Goal: Information Seeking & Learning: Learn about a topic

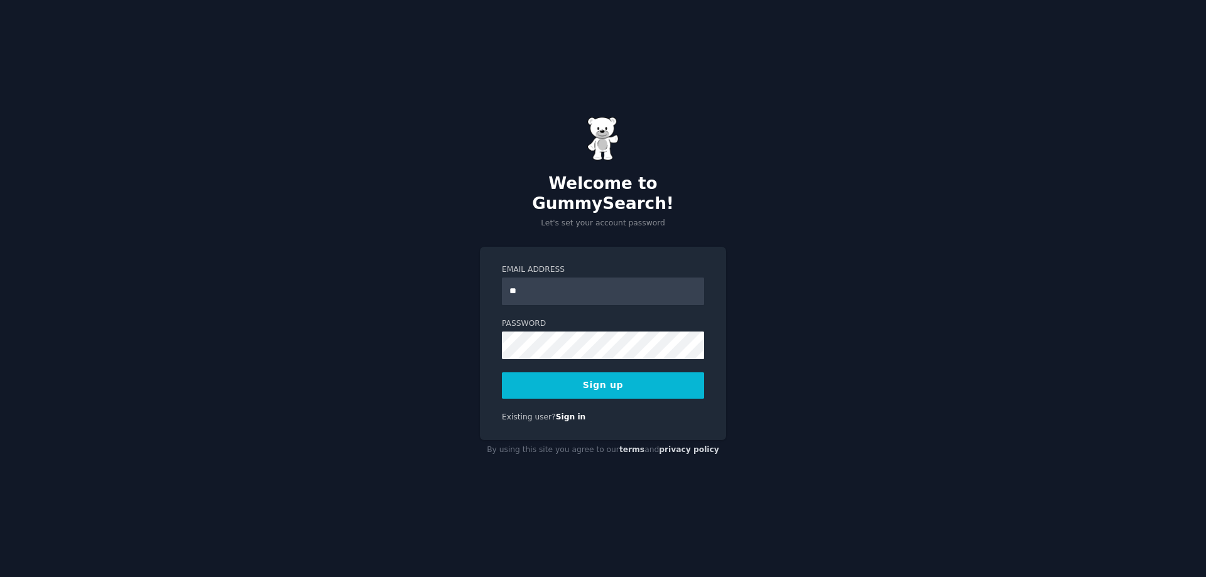
type input "**********"
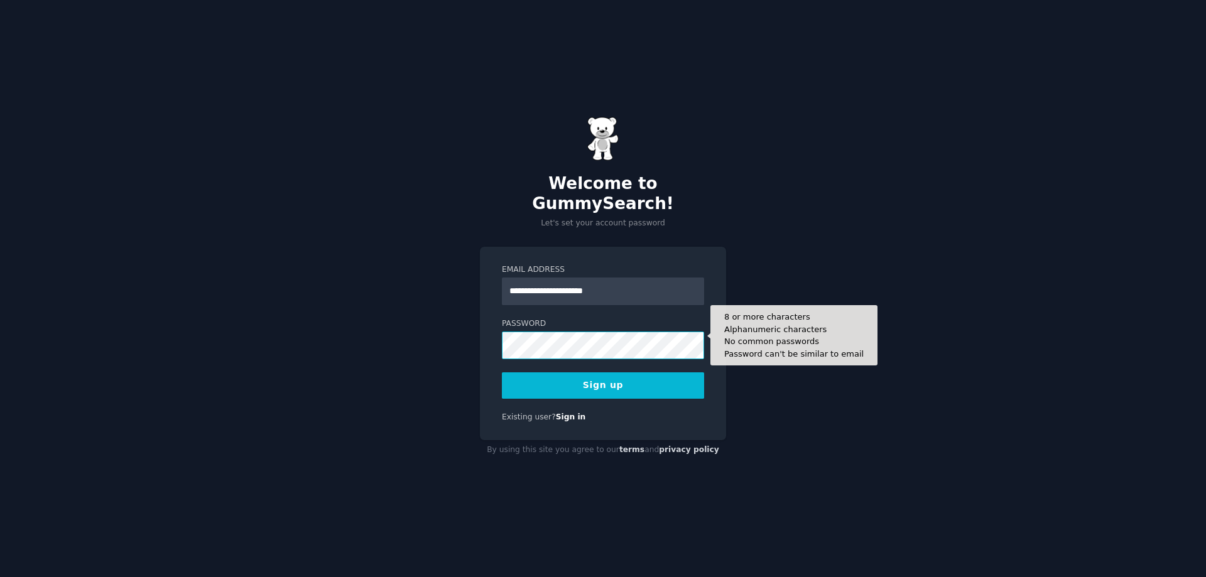
click at [428, 333] on div "**********" at bounding box center [603, 288] width 1206 height 577
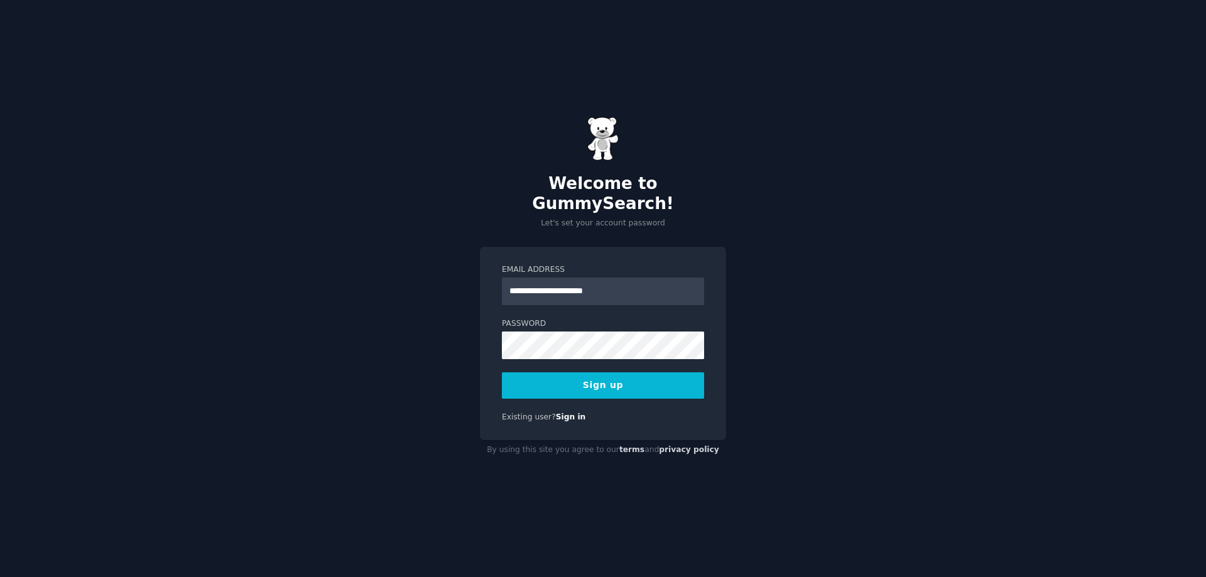
click at [513, 374] on button "Sign up" at bounding box center [603, 385] width 202 height 26
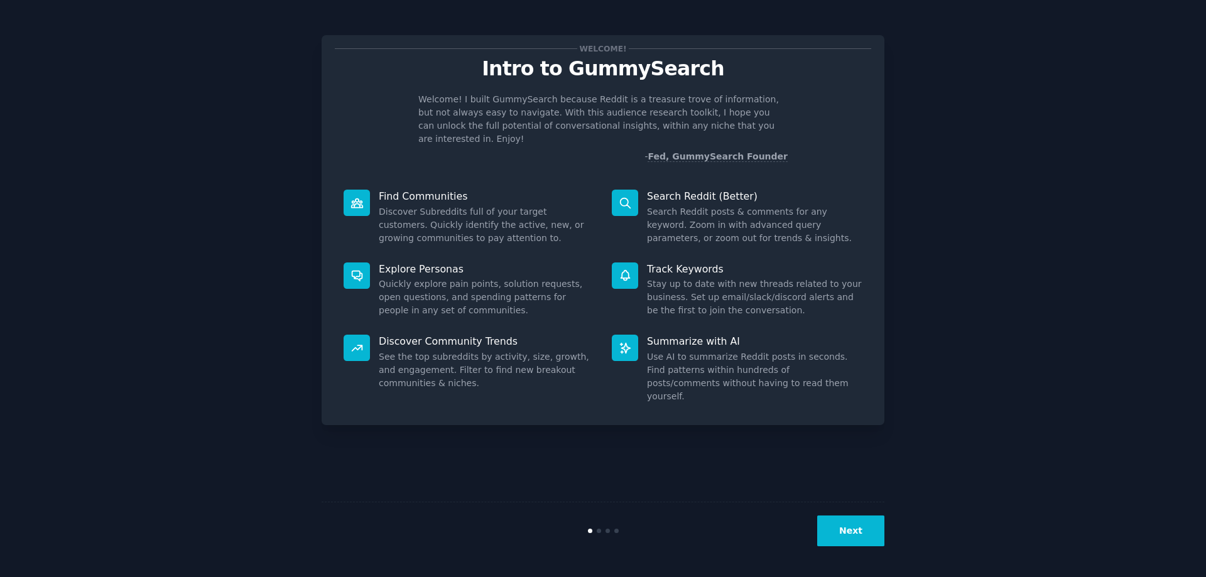
click at [865, 535] on button "Next" at bounding box center [850, 531] width 67 height 31
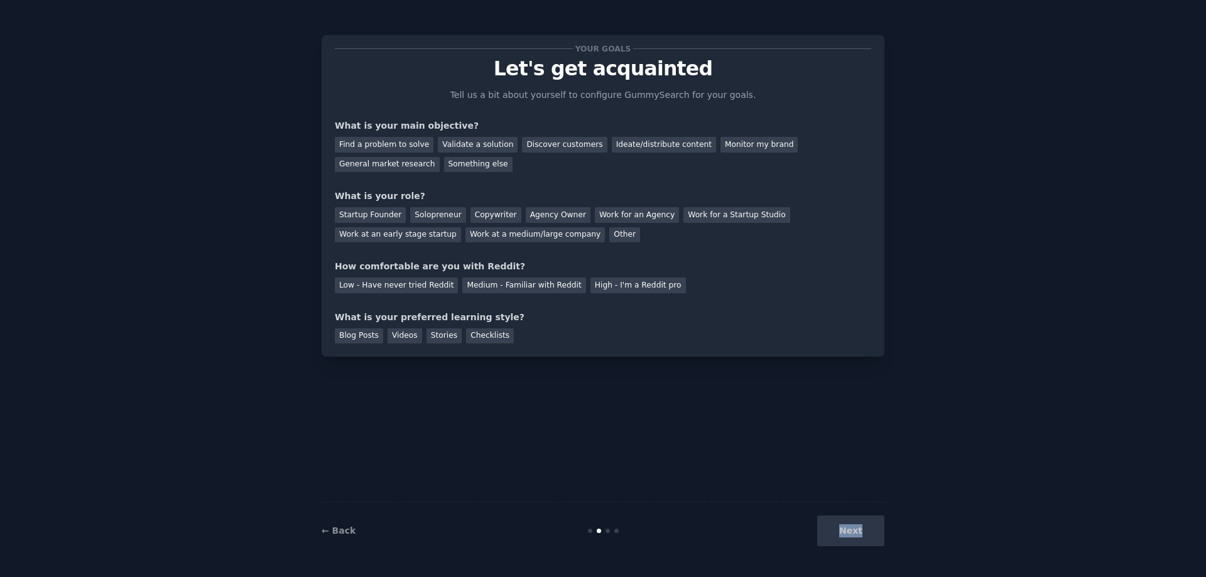
click at [865, 535] on div "Next" at bounding box center [790, 531] width 188 height 31
click at [848, 531] on div "Next" at bounding box center [790, 531] width 188 height 31
click at [849, 529] on div "Next" at bounding box center [790, 531] width 188 height 31
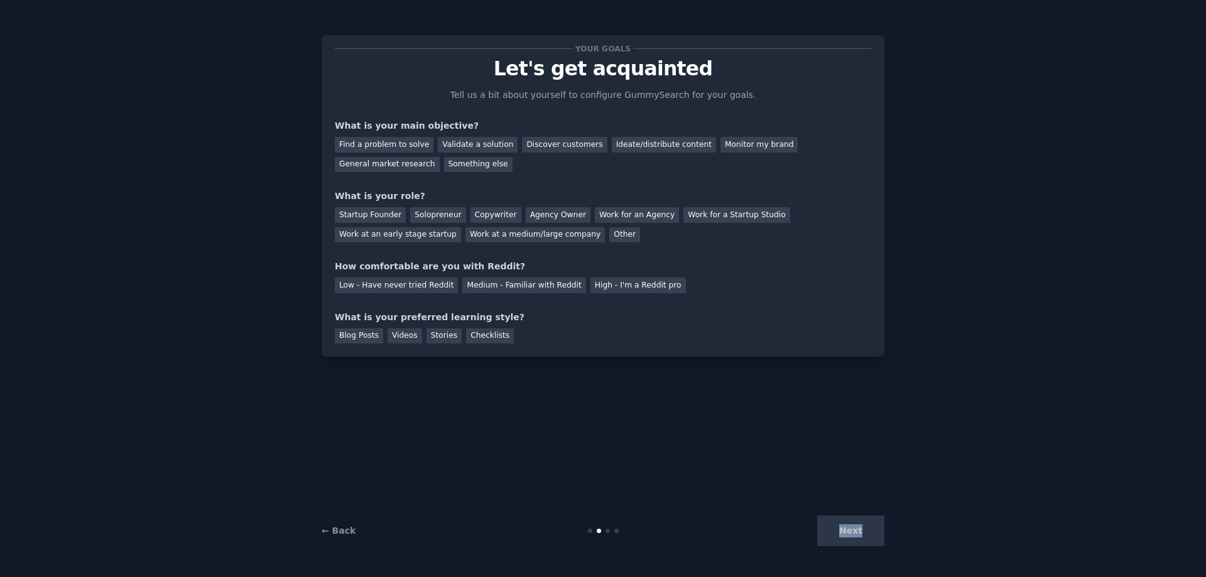
click at [850, 529] on div "Next" at bounding box center [790, 531] width 188 height 31
click at [850, 524] on div "Next" at bounding box center [790, 531] width 188 height 31
drag, startPoint x: 904, startPoint y: 482, endPoint x: 918, endPoint y: 458, distance: 27.6
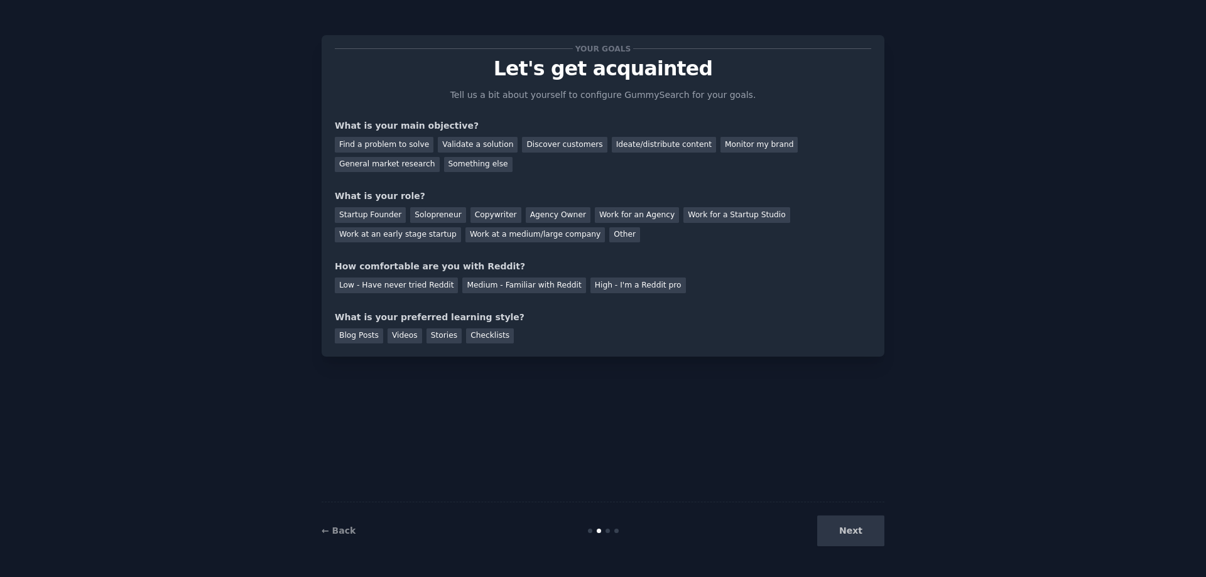
click at [909, 477] on div "Your goals Let's get acquainted Tell us a bit about yourself to configure Gummy…" at bounding box center [603, 289] width 1171 height 542
drag, startPoint x: 844, startPoint y: 519, endPoint x: 847, endPoint y: 525, distance: 6.5
click at [844, 519] on div "Next" at bounding box center [790, 531] width 188 height 31
click at [848, 526] on div "Next" at bounding box center [790, 531] width 188 height 31
click at [376, 142] on div "Find a problem to solve" at bounding box center [384, 145] width 99 height 16
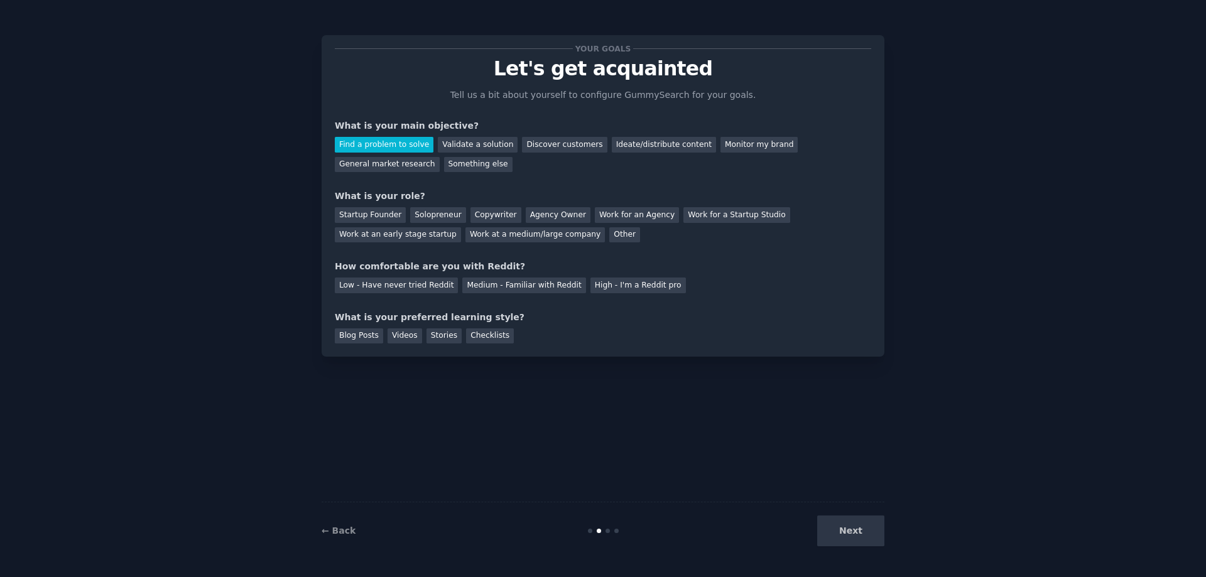
click at [839, 528] on div "Next" at bounding box center [790, 531] width 188 height 31
click at [609, 527] on div "← Back Next" at bounding box center [603, 531] width 563 height 58
click at [388, 285] on div "Low - Have never tried Reddit" at bounding box center [396, 286] width 123 height 16
click at [369, 211] on div "Startup Founder" at bounding box center [370, 215] width 71 height 16
click at [361, 333] on div "Blog Posts" at bounding box center [359, 336] width 48 height 16
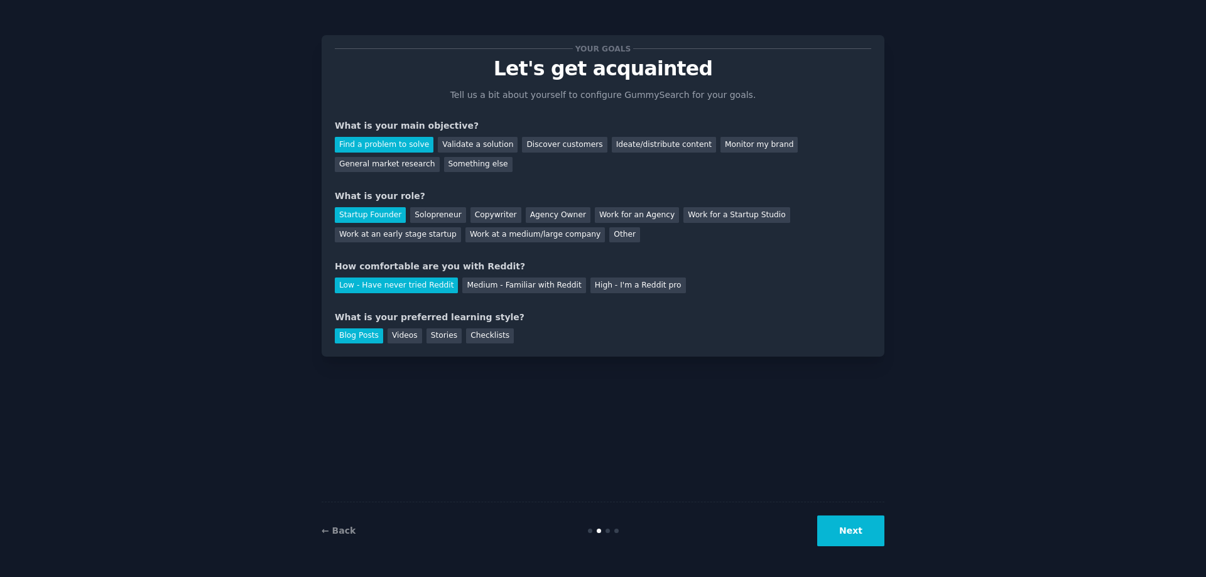
click at [867, 526] on button "Next" at bounding box center [850, 531] width 67 height 31
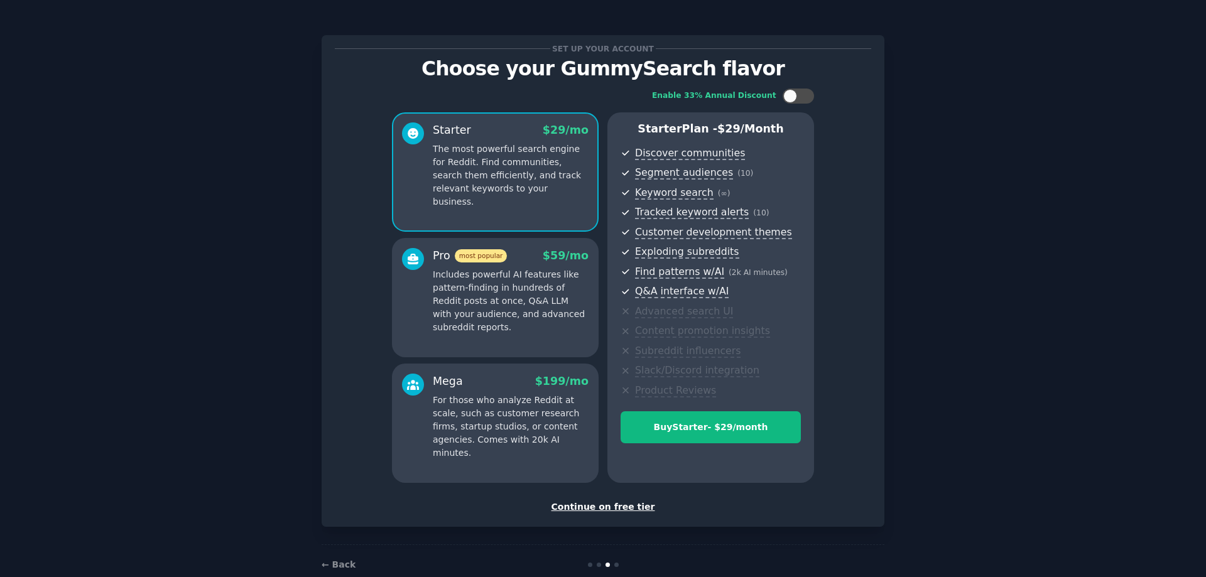
click at [597, 507] on div "Continue on free tier" at bounding box center [603, 506] width 536 height 13
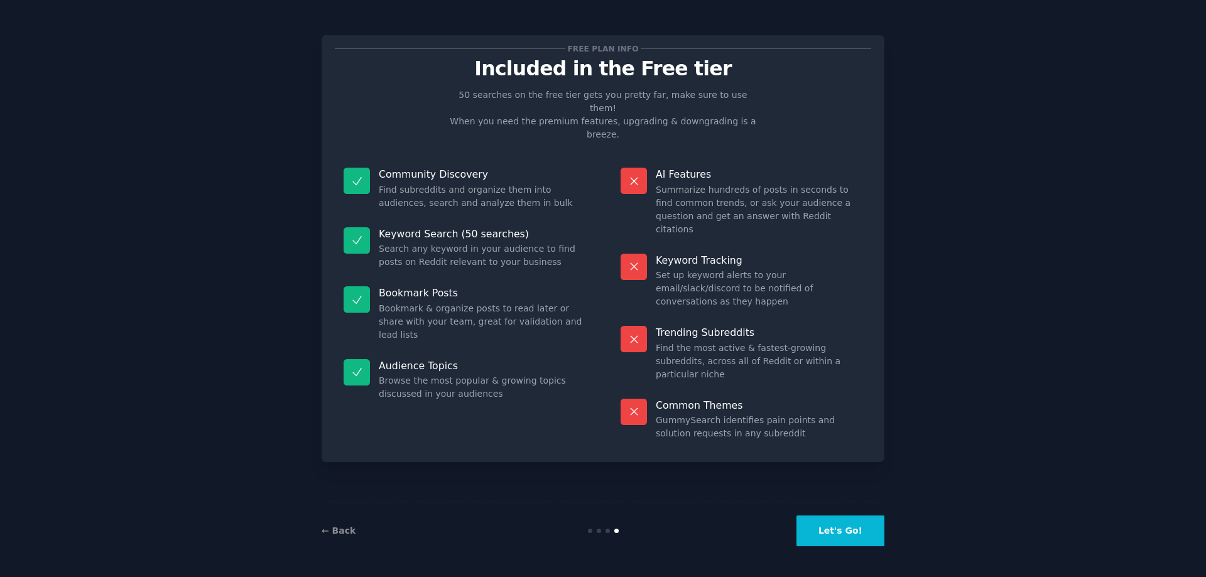
click at [855, 528] on button "Let's Go!" at bounding box center [840, 531] width 88 height 31
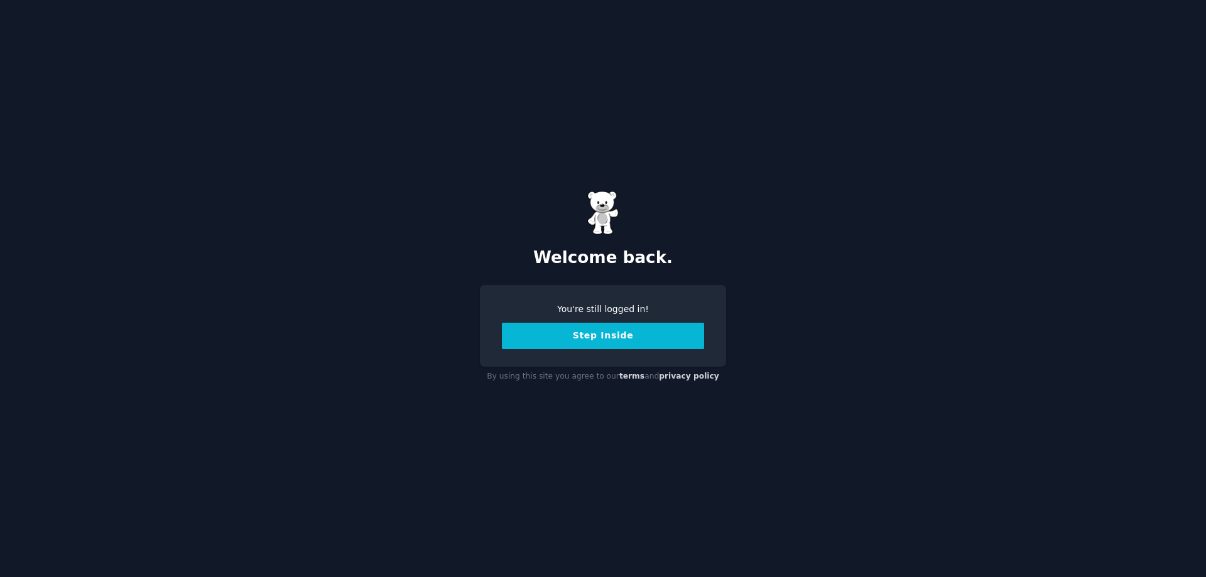
click at [607, 340] on button "Step Inside" at bounding box center [603, 336] width 202 height 26
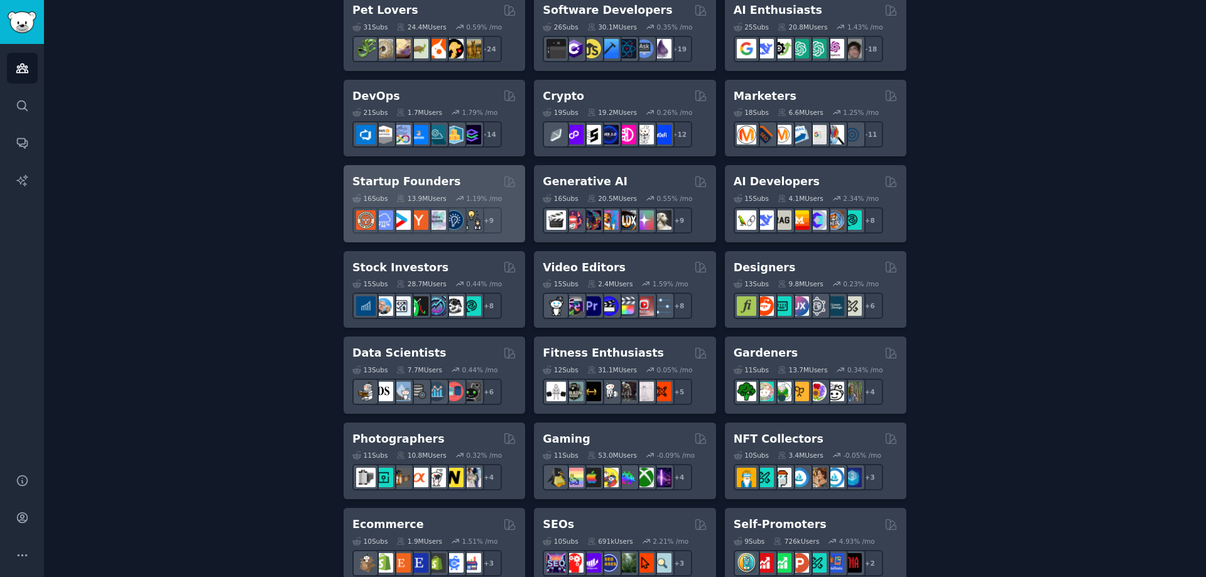
scroll to position [251, 0]
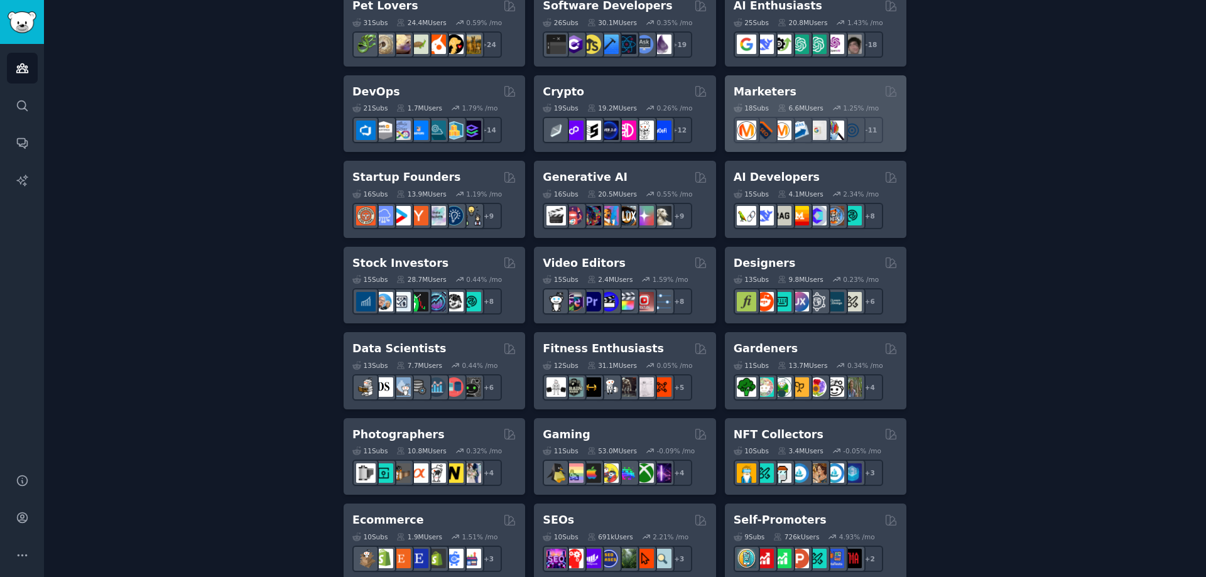
click at [795, 96] on div "Marketers" at bounding box center [815, 92] width 164 height 16
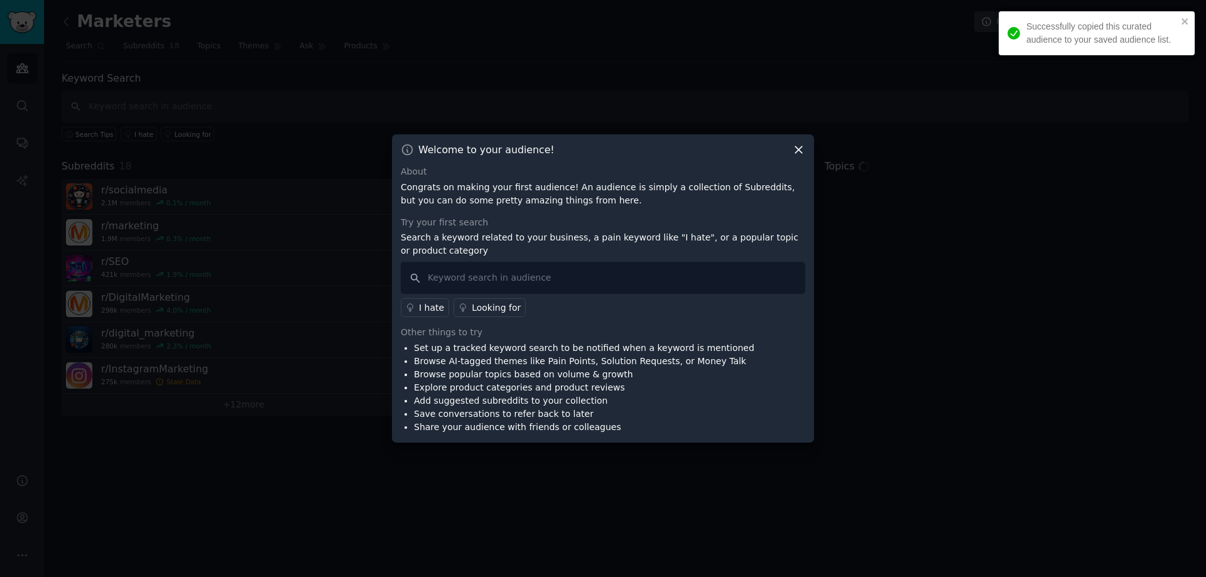
click at [797, 151] on icon at bounding box center [798, 149] width 13 height 13
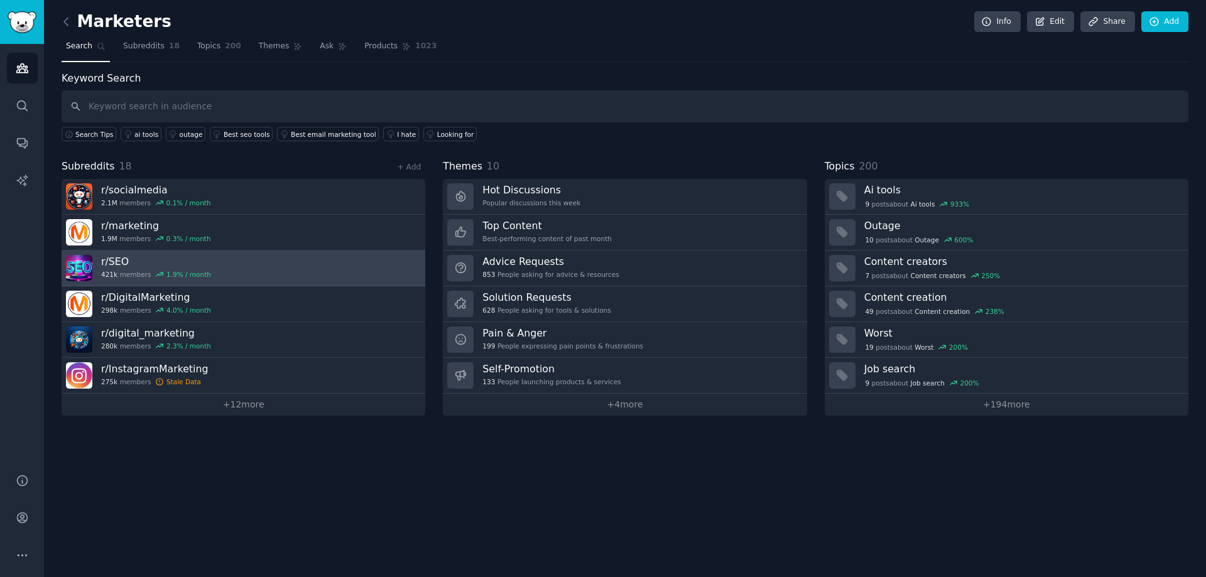
click at [115, 261] on h3 "r/ SEO" at bounding box center [156, 261] width 110 height 13
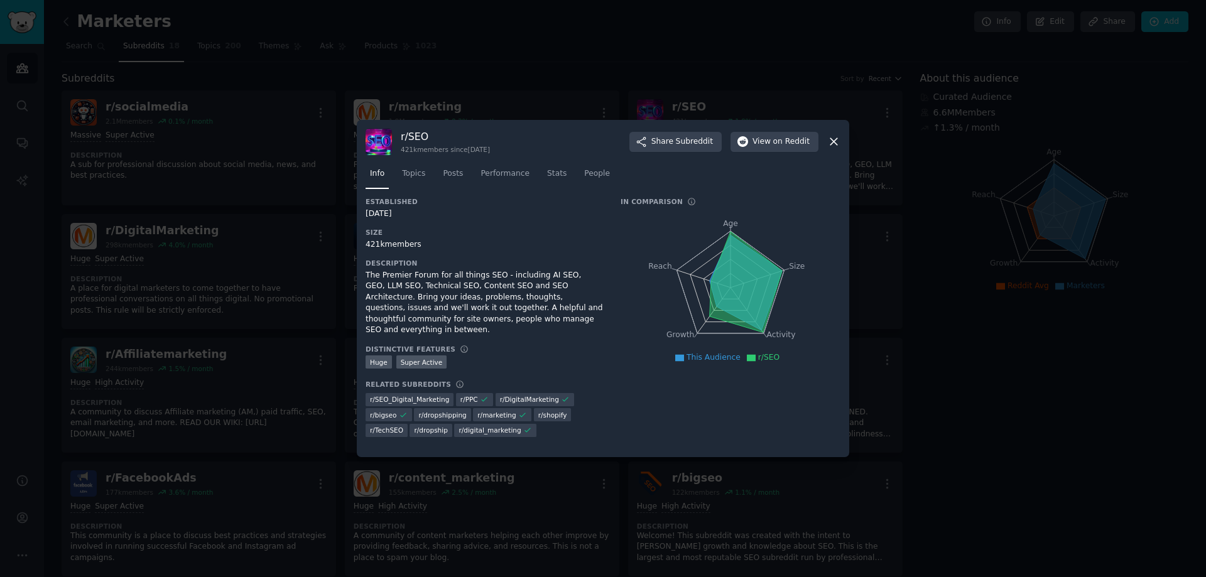
click at [833, 142] on icon at bounding box center [833, 142] width 7 height 7
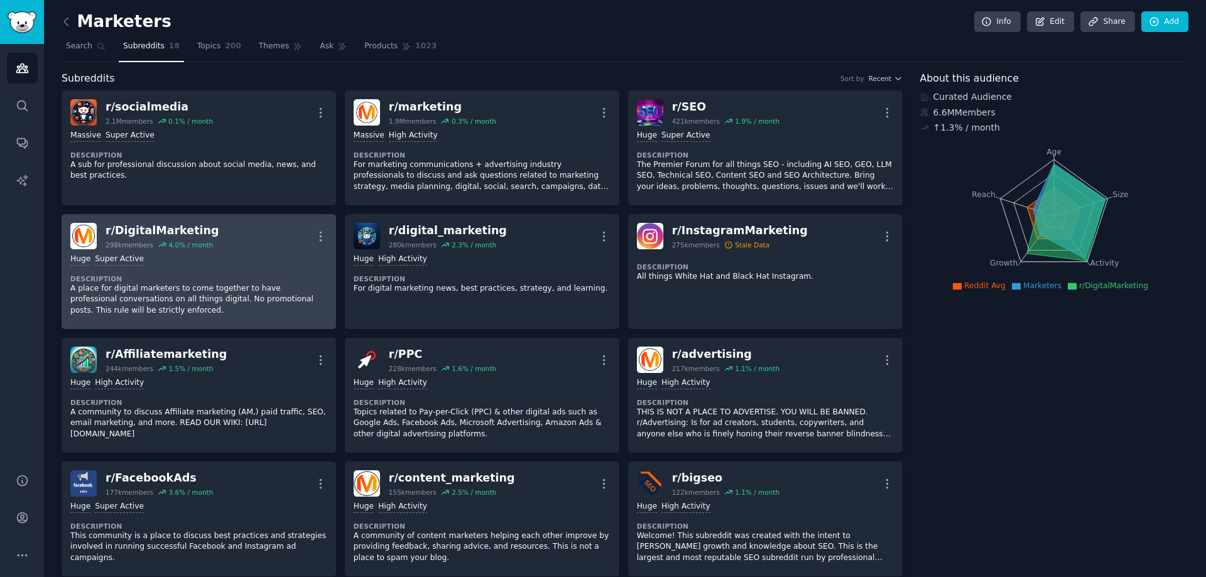
click at [142, 231] on div "r/ DigitalMarketing" at bounding box center [162, 231] width 114 height 16
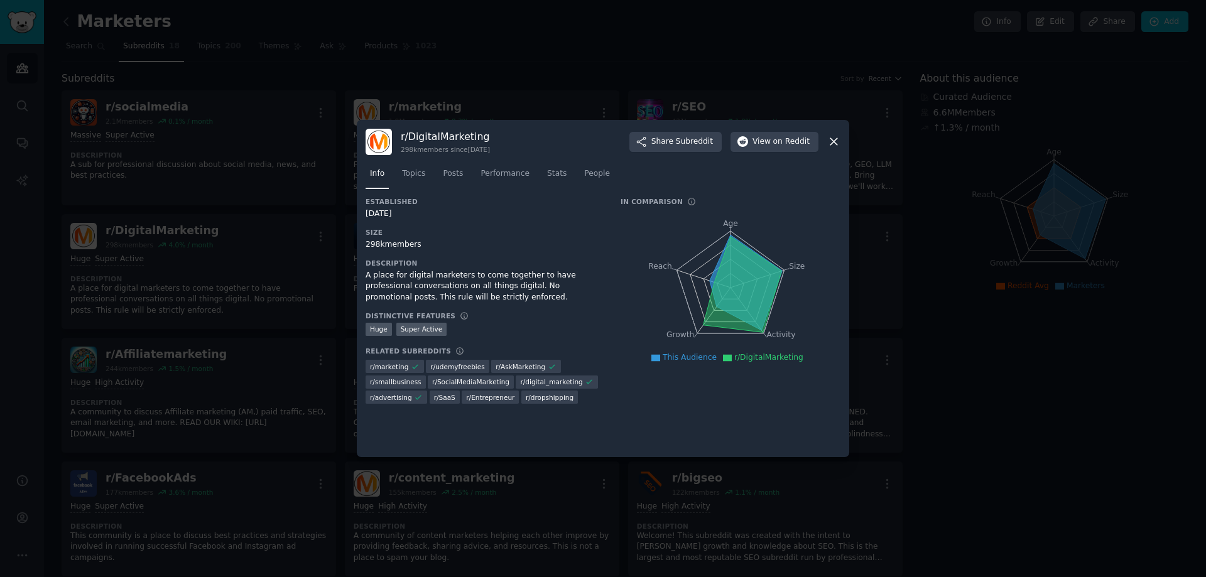
click at [828, 141] on icon at bounding box center [833, 141] width 13 height 13
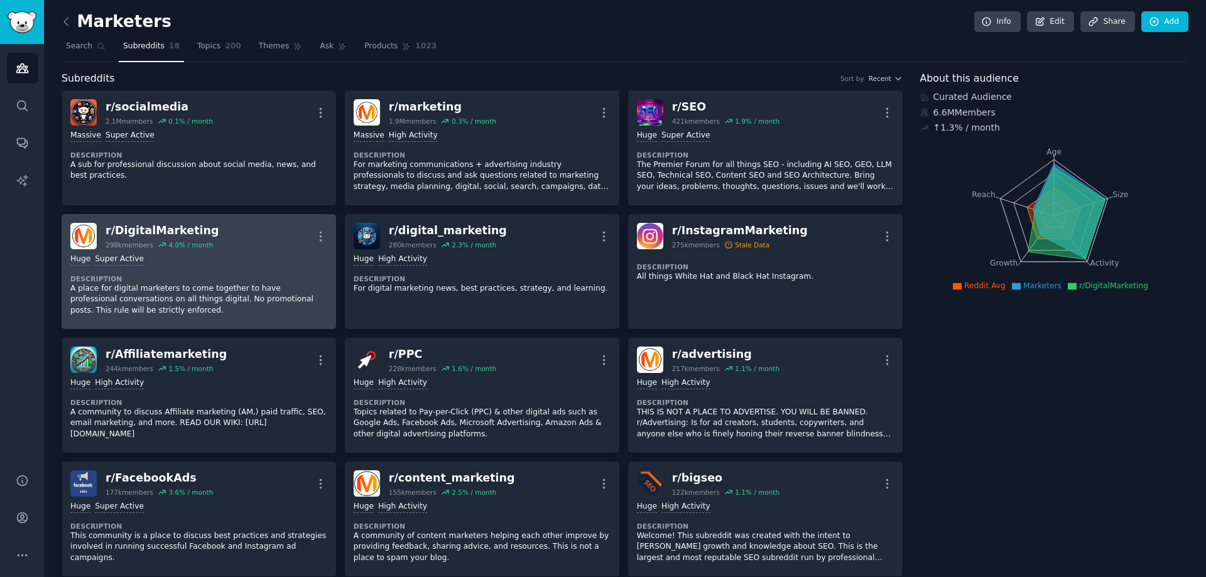
click at [77, 241] on img at bounding box center [83, 236] width 26 height 26
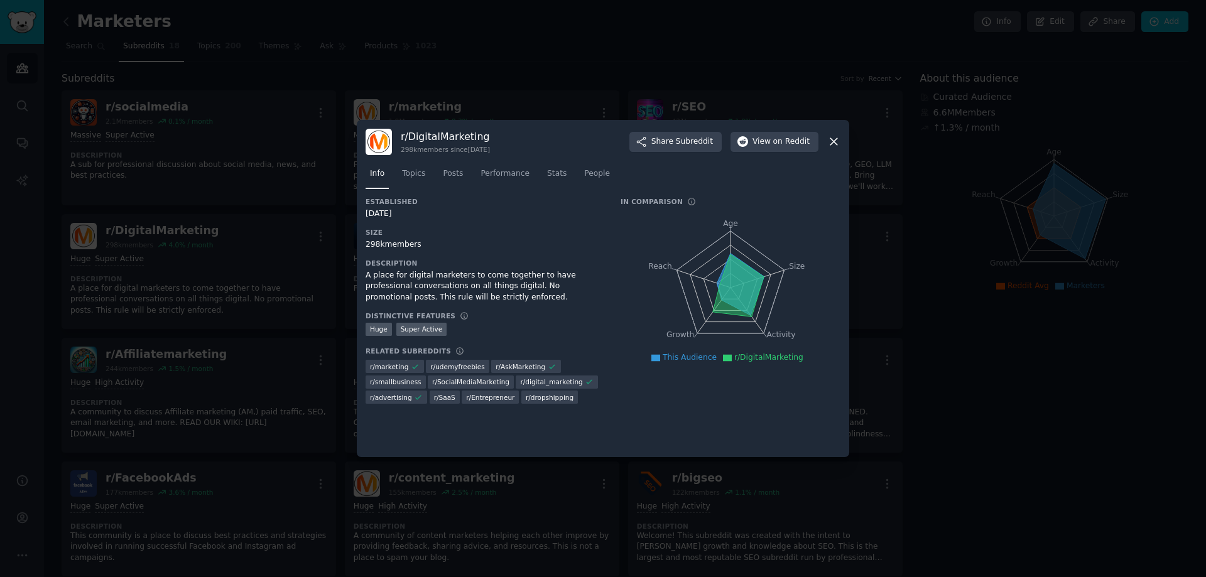
click at [168, 262] on div at bounding box center [603, 288] width 1206 height 577
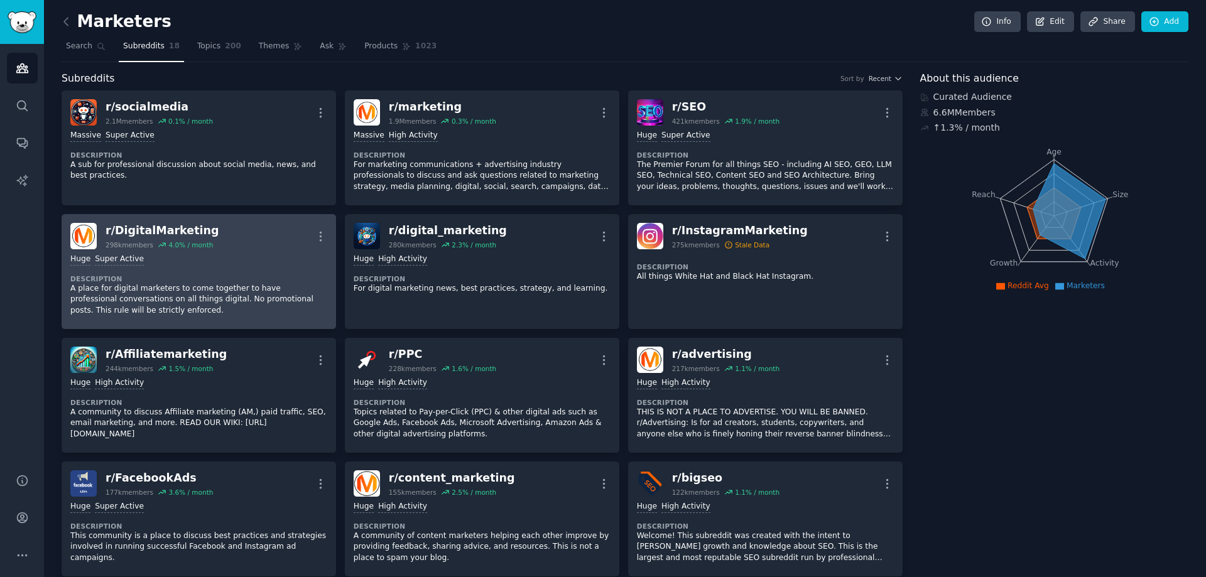
click at [138, 289] on p "A place for digital marketers to come together to have professional conversatio…" at bounding box center [198, 299] width 257 height 33
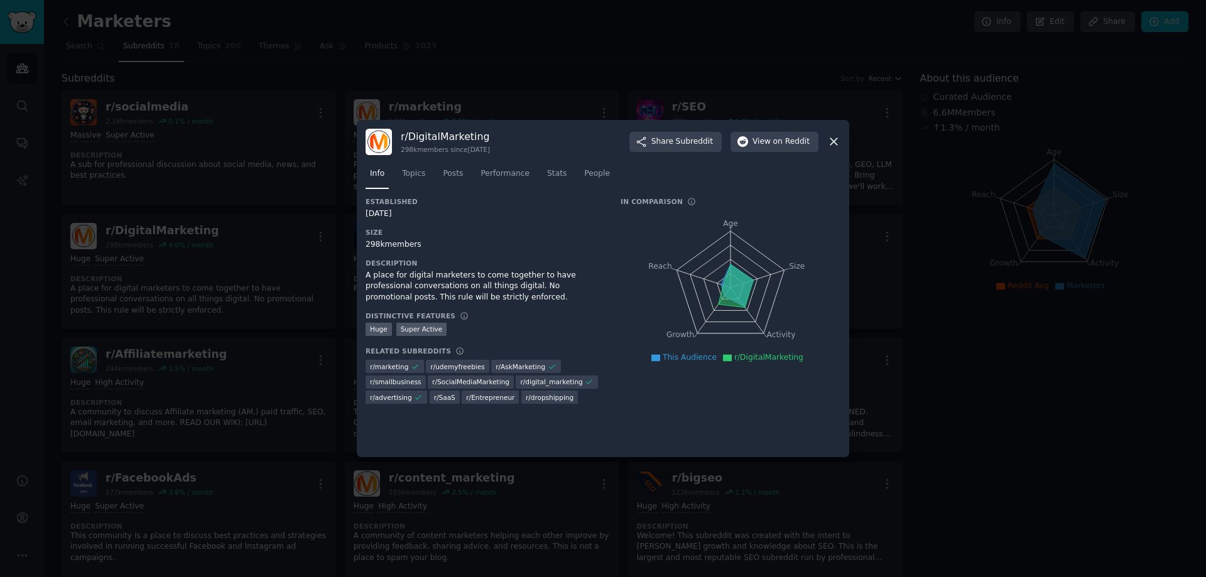
click at [248, 270] on div at bounding box center [603, 288] width 1206 height 577
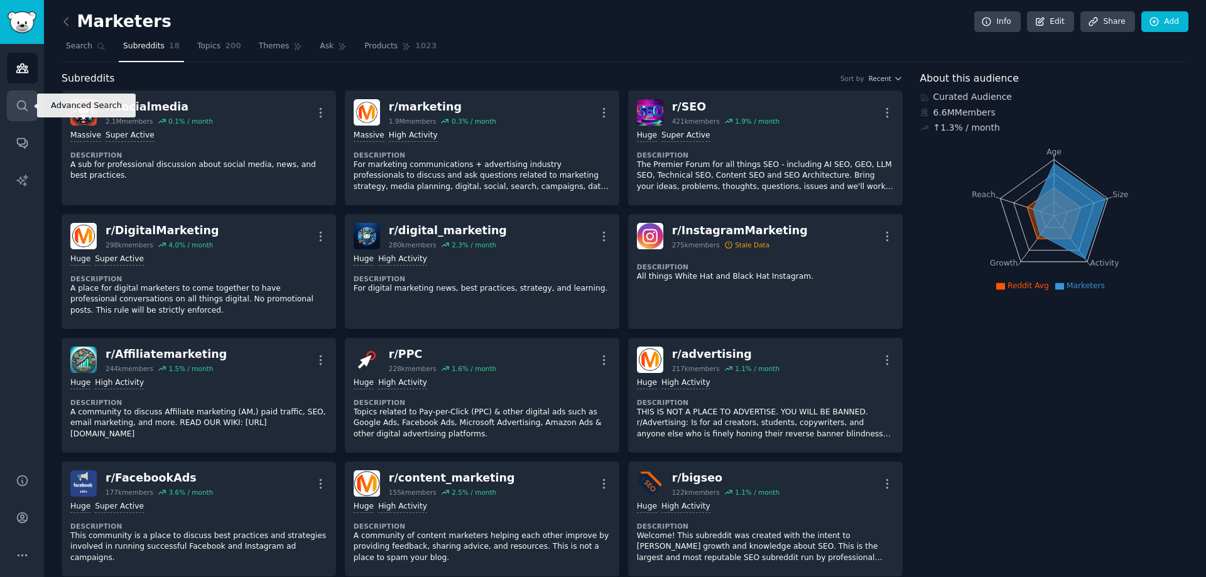
click at [26, 97] on link "Search" at bounding box center [22, 105] width 31 height 31
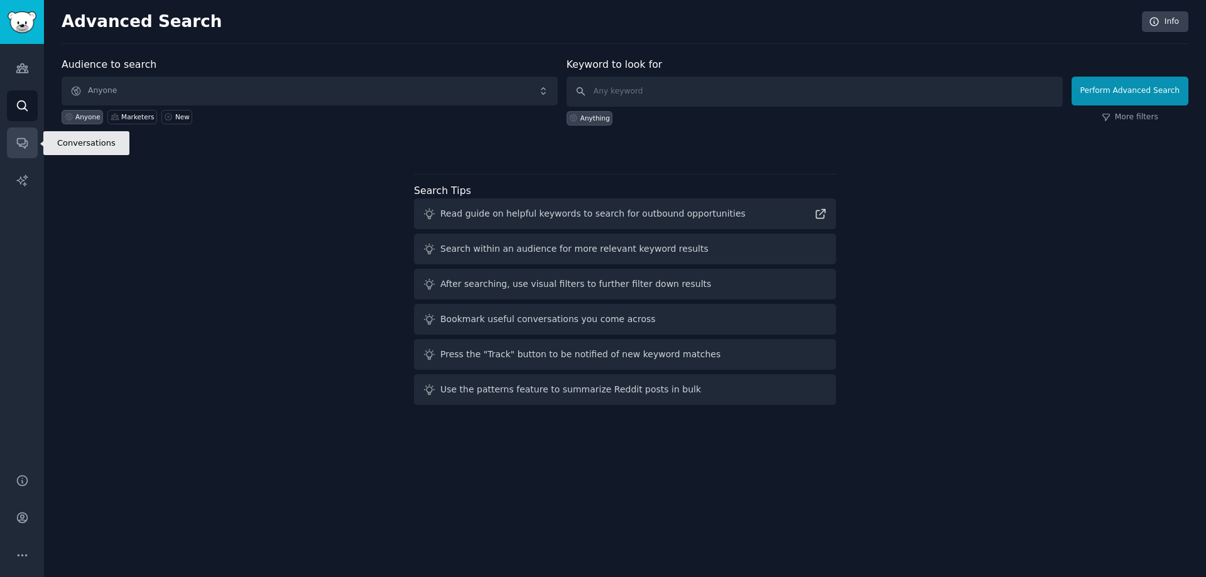
click at [16, 142] on icon "Sidebar" at bounding box center [22, 142] width 13 height 13
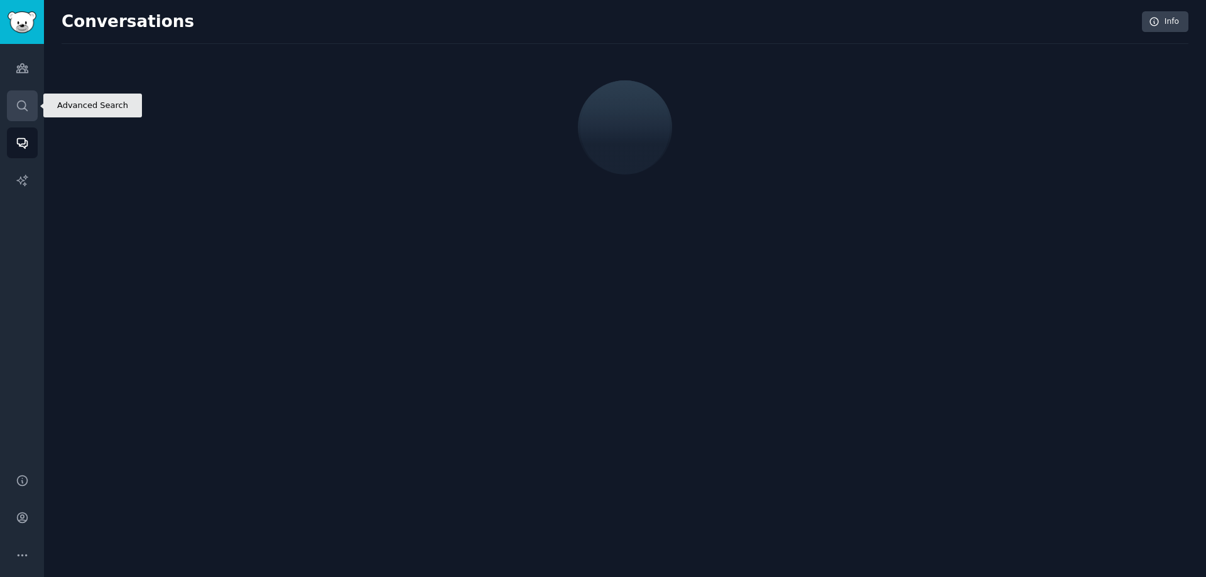
click at [17, 100] on icon "Sidebar" at bounding box center [22, 105] width 13 height 13
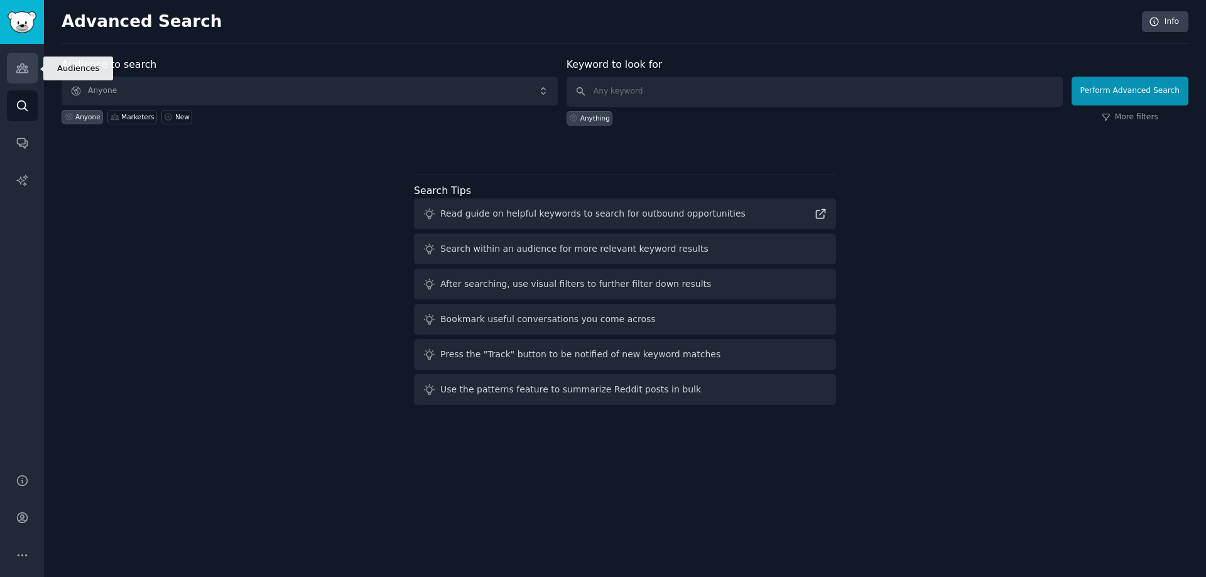
click at [26, 69] on icon "Sidebar" at bounding box center [22, 68] width 13 height 13
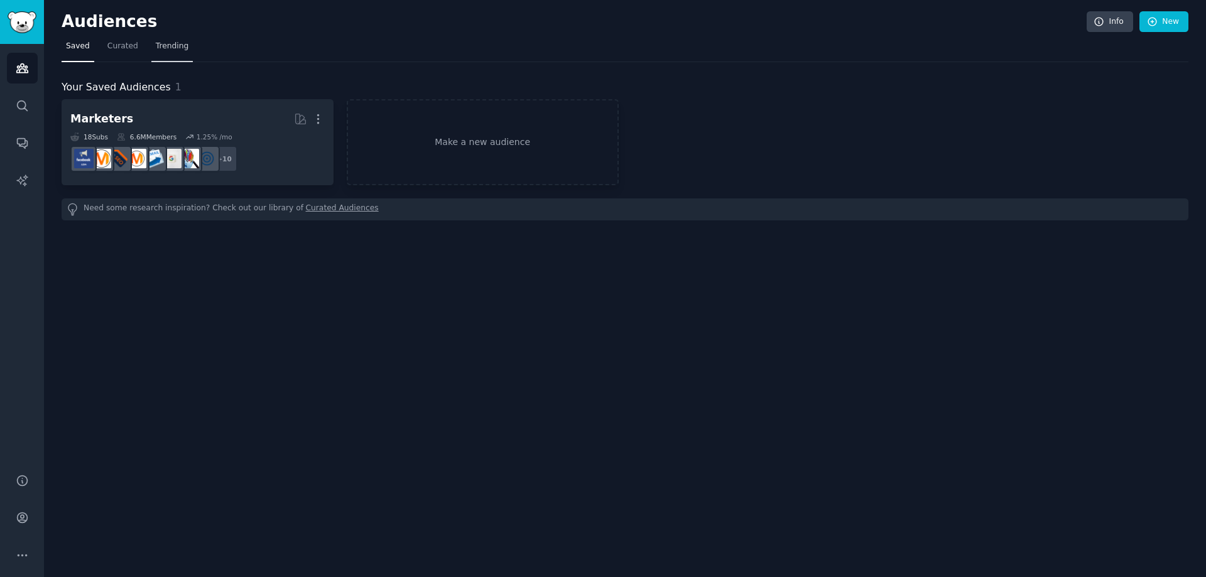
click at [171, 45] on span "Trending" at bounding box center [172, 46] width 33 height 11
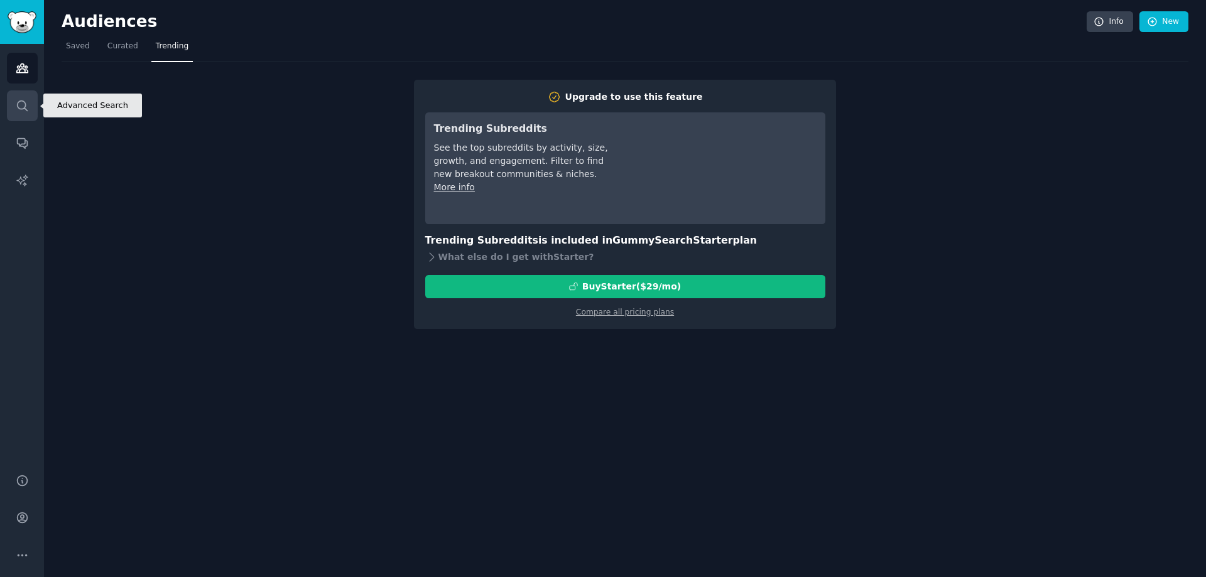
click at [13, 95] on link "Search" at bounding box center [22, 105] width 31 height 31
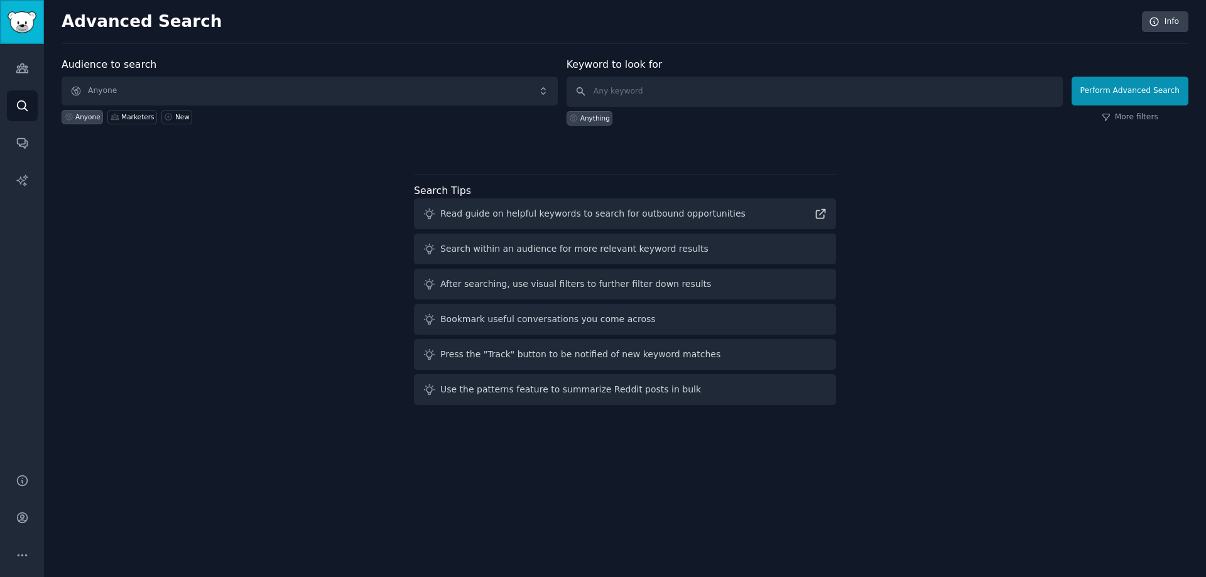
click at [14, 20] on img "Sidebar" at bounding box center [22, 22] width 29 height 22
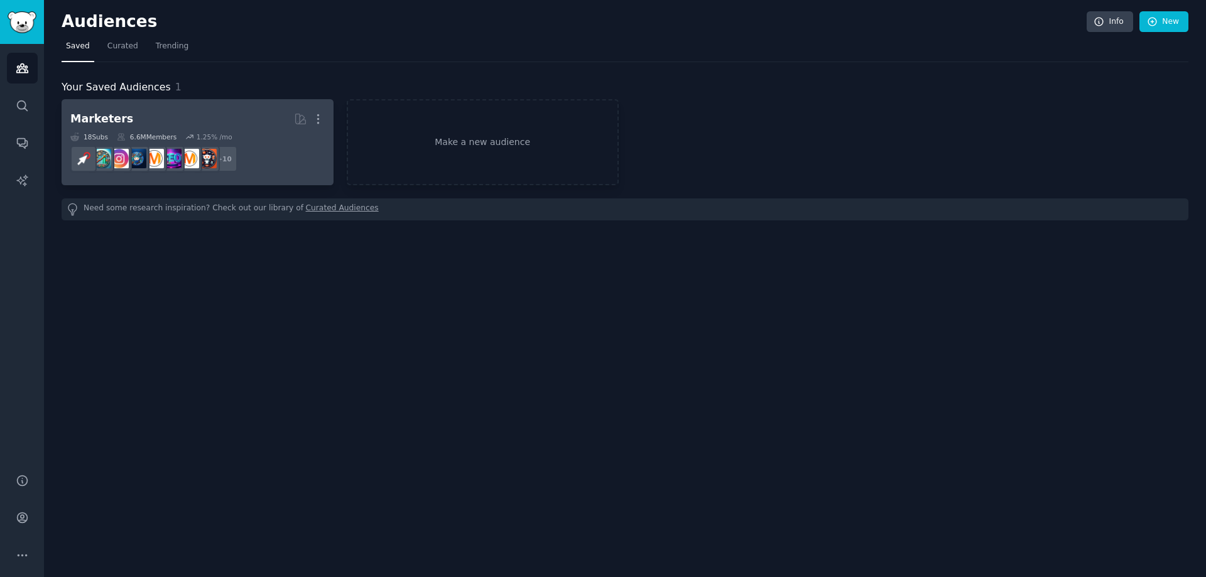
click at [122, 127] on h2 "Marketers More" at bounding box center [197, 119] width 254 height 22
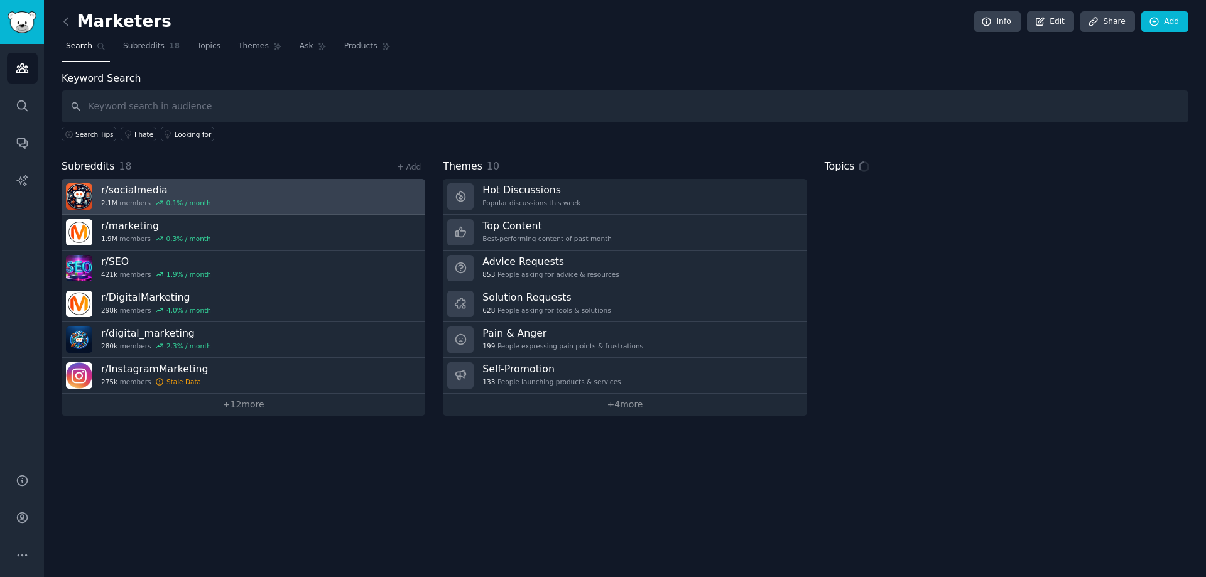
click at [120, 188] on h3 "r/ socialmedia" at bounding box center [156, 189] width 110 height 13
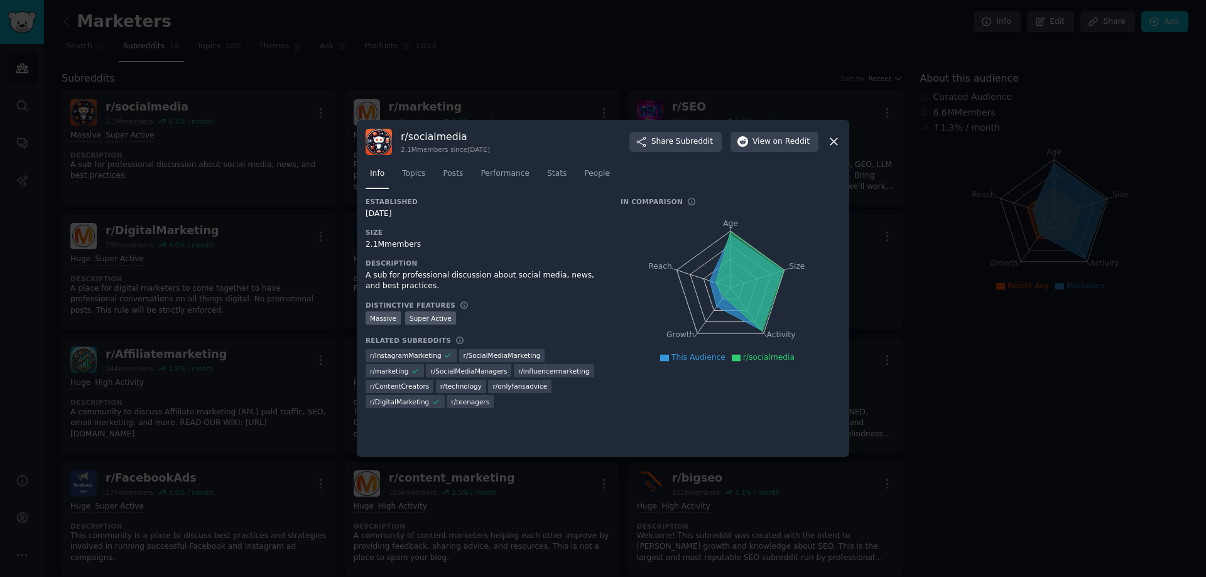
click at [828, 138] on icon at bounding box center [833, 141] width 13 height 13
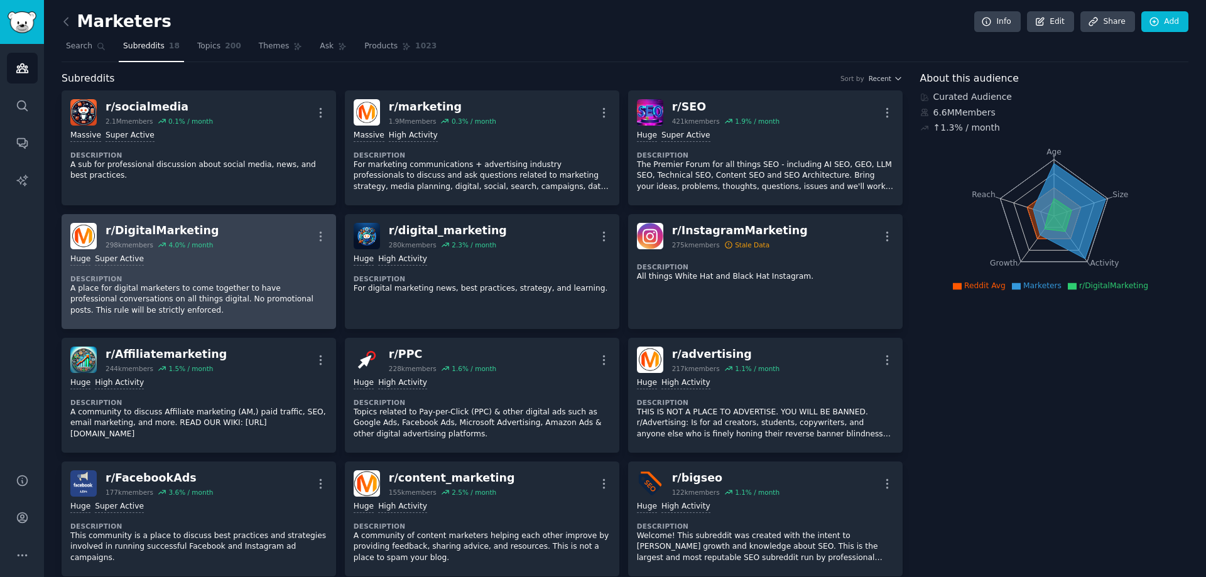
click at [158, 241] on icon at bounding box center [162, 245] width 9 height 9
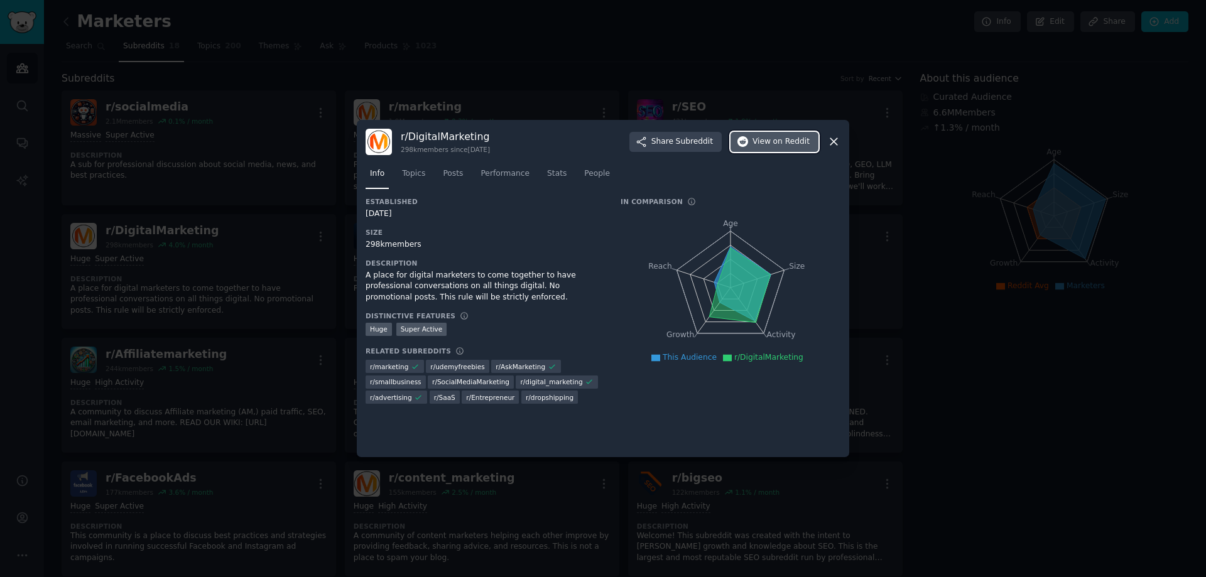
click at [785, 141] on span "on Reddit" at bounding box center [791, 141] width 36 height 11
